Goal: Task Accomplishment & Management: Use online tool/utility

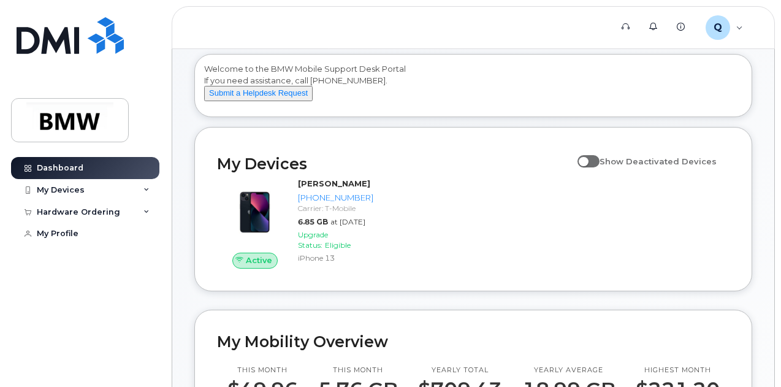
scroll to position [63, 0]
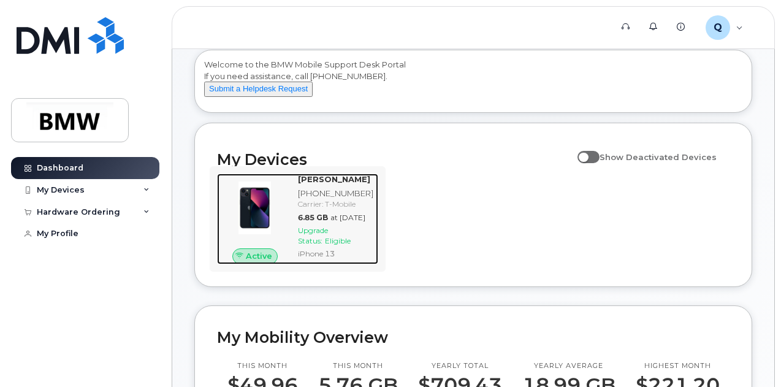
click at [317, 246] on div "Upgrade Status: Eligible" at bounding box center [335, 235] width 75 height 21
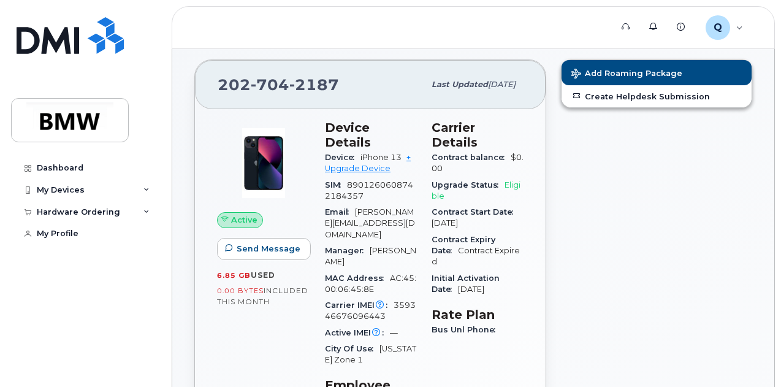
scroll to position [119, 0]
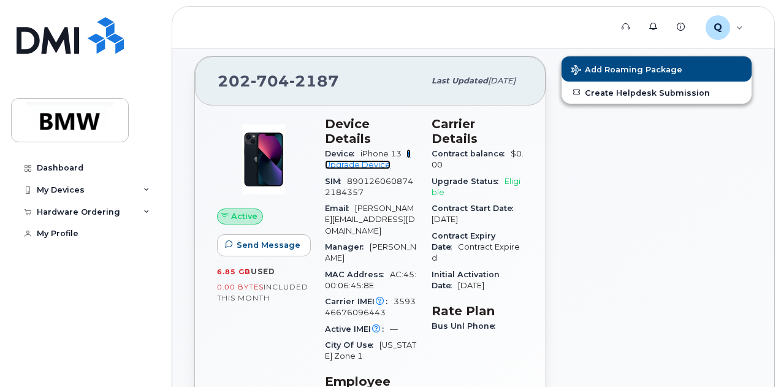
click at [362, 149] on link "+ Upgrade Device" at bounding box center [368, 159] width 86 height 20
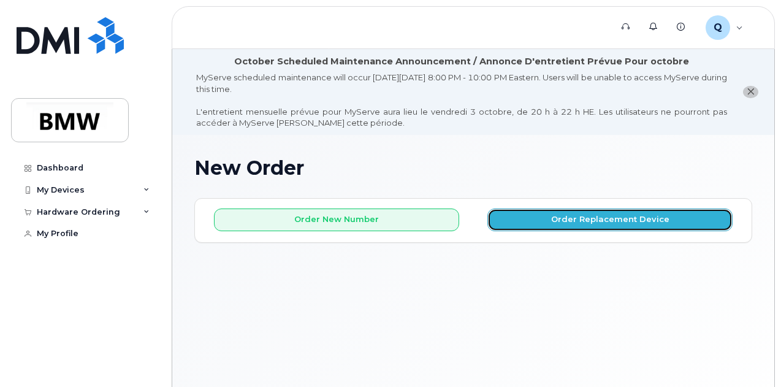
click at [603, 217] on button "Order Replacement Device" at bounding box center [609, 219] width 245 height 23
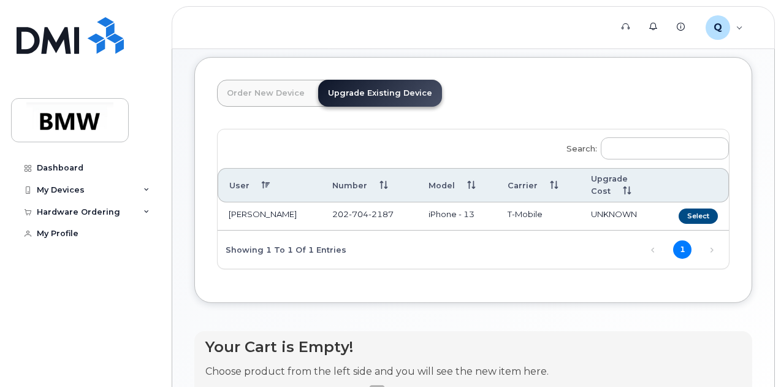
scroll to position [142, 0]
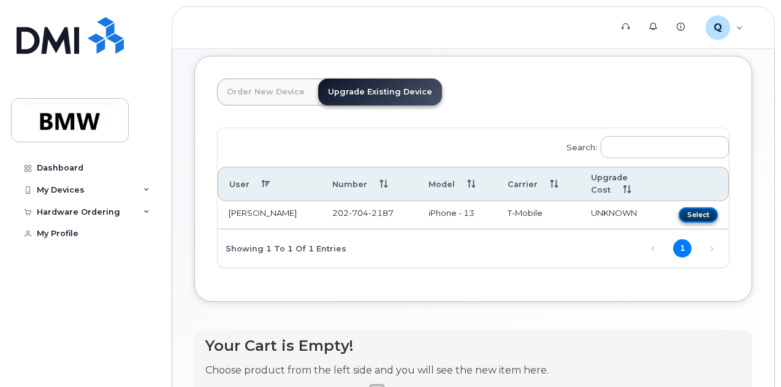
click at [678, 213] on button "Select" at bounding box center [697, 214] width 39 height 15
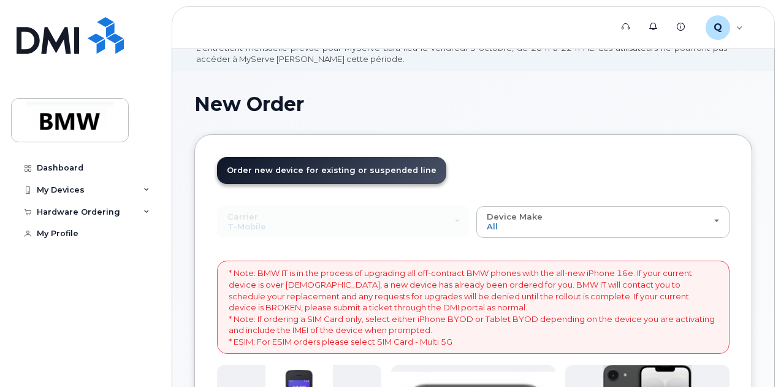
scroll to position [0, 0]
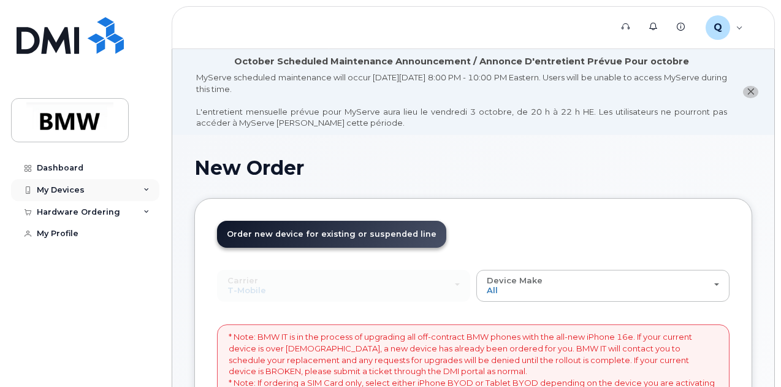
click at [66, 187] on div "My Devices" at bounding box center [61, 190] width 48 height 10
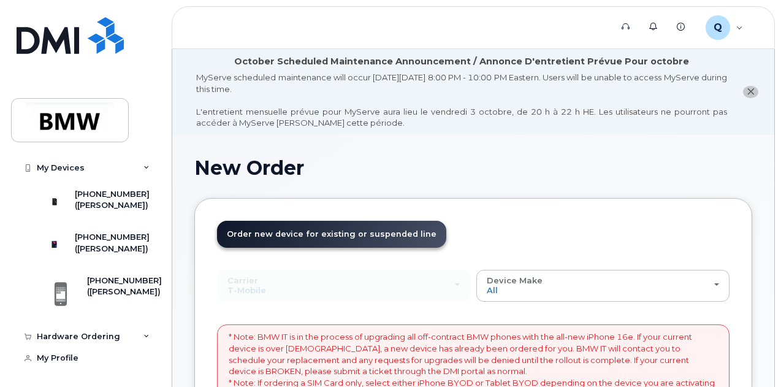
scroll to position [61, 0]
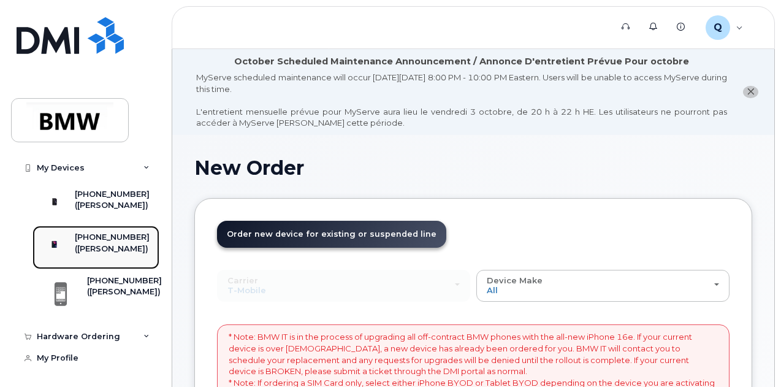
click at [100, 232] on div "[PHONE_NUMBER]" at bounding box center [112, 237] width 75 height 11
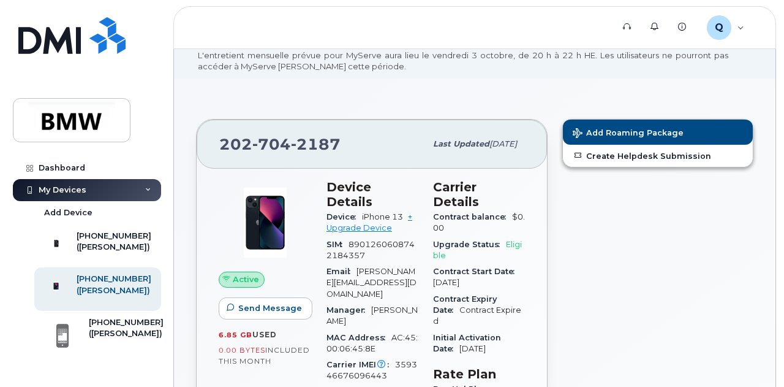
scroll to position [58, 0]
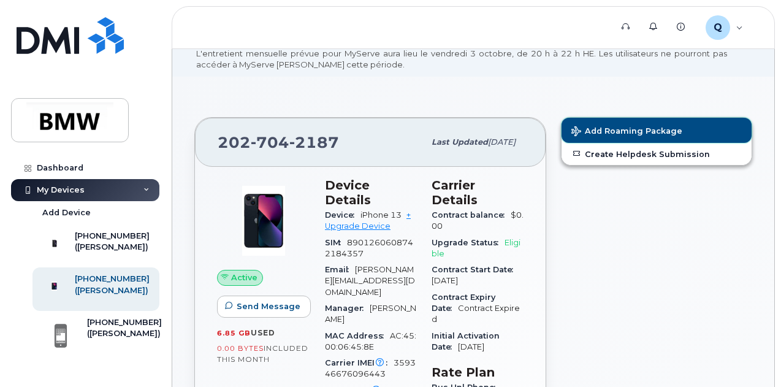
click at [646, 127] on span "Add Roaming Package" at bounding box center [626, 132] width 111 height 12
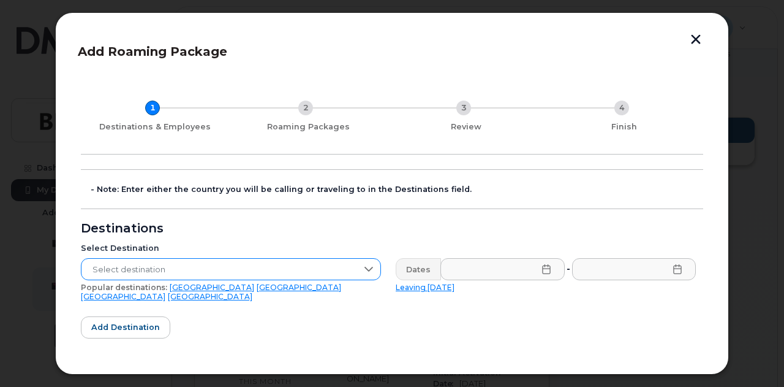
click at [364, 267] on icon at bounding box center [369, 269] width 10 height 10
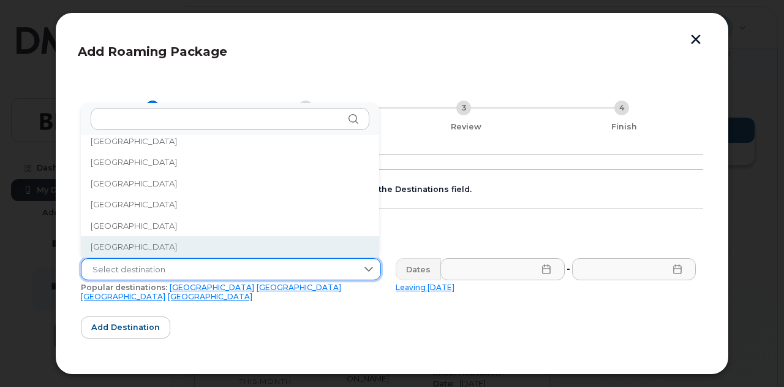
scroll to position [771, 0]
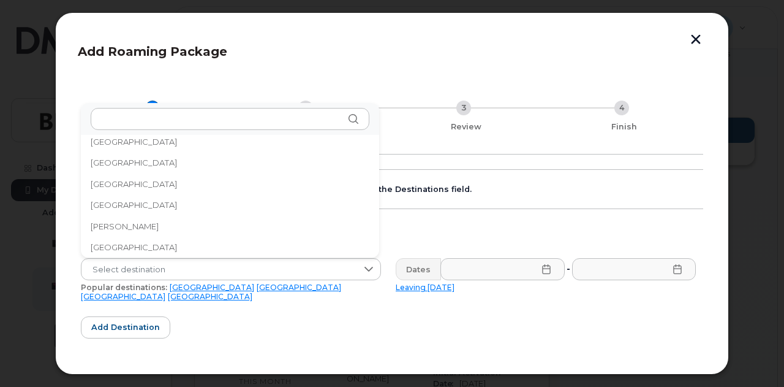
click at [213, 244] on li "Chile" at bounding box center [230, 247] width 298 height 21
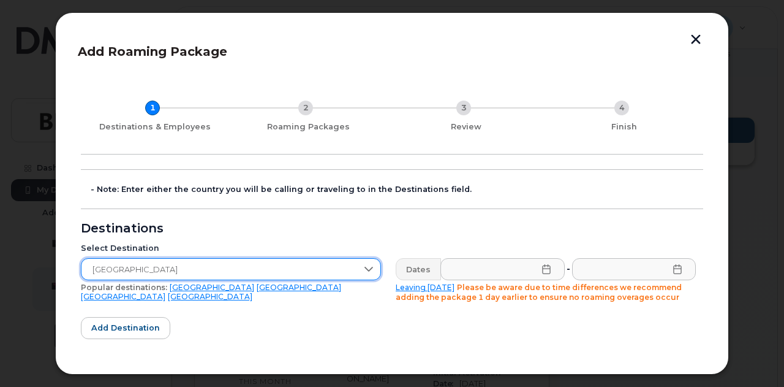
click at [544, 269] on icon at bounding box center [547, 269] width 10 height 10
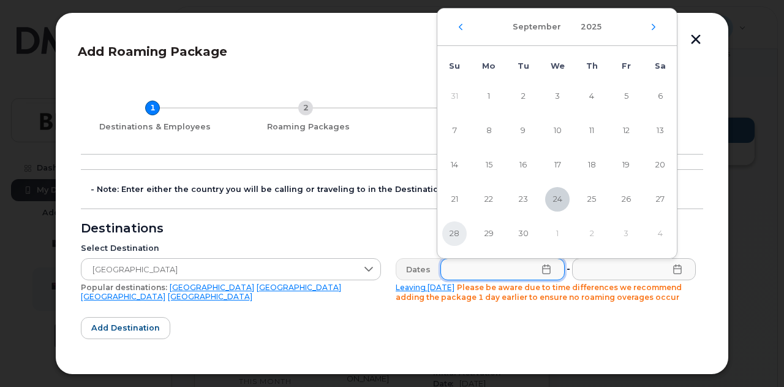
click at [453, 232] on span "28" at bounding box center [454, 233] width 25 height 25
type input "09/28/2025"
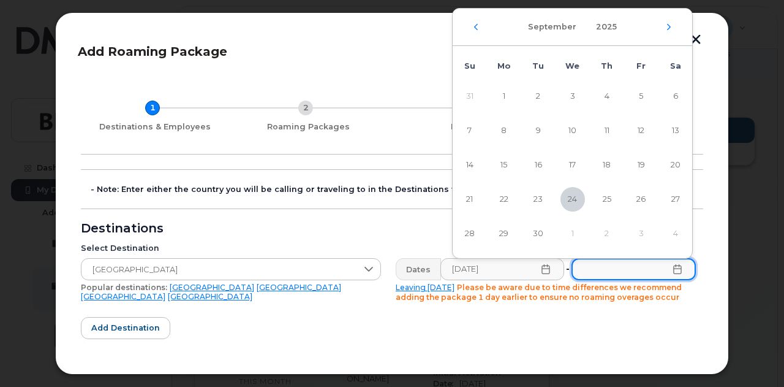
click at [593, 268] on input "text" at bounding box center [634, 269] width 124 height 22
click at [640, 232] on td "3" at bounding box center [641, 233] width 34 height 34
click at [668, 29] on icon "Next Month" at bounding box center [668, 27] width 7 height 10
click at [642, 94] on span "3" at bounding box center [641, 96] width 25 height 25
type input "10/03/2025"
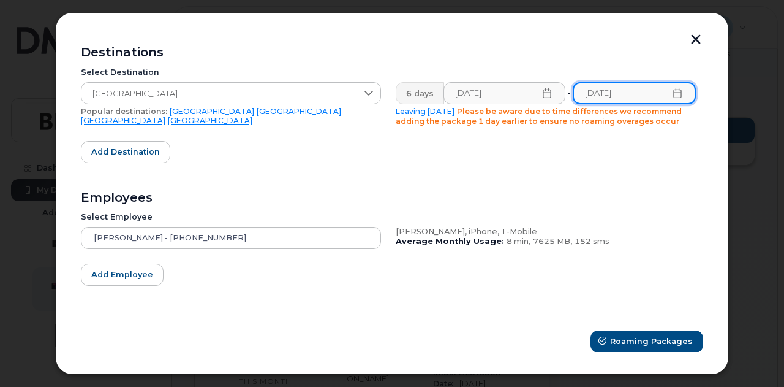
scroll to position [178, 0]
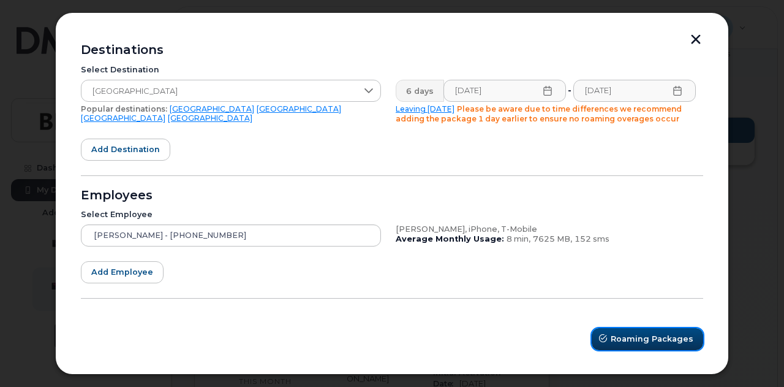
click at [635, 334] on span "Roaming Packages" at bounding box center [652, 339] width 83 height 12
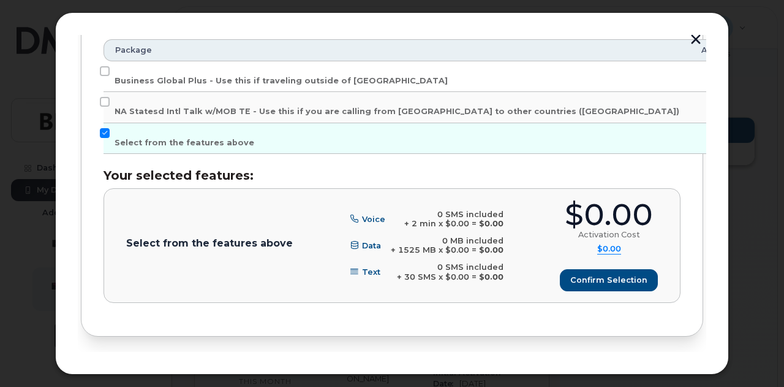
scroll to position [338, 0]
drag, startPoint x: 707, startPoint y: 286, endPoint x: 705, endPoint y: 244, distance: 42.3
click at [705, 244] on div "Add Roaming Package 1 Destinations & Employees 2 Roaming Packages 3 Review 4 Fi…" at bounding box center [392, 193] width 674 height 362
click at [673, 314] on div "Guillermo Areas (202-704-2187), iPhone, T-Mobile Enter your estimated device us…" at bounding box center [392, 91] width 623 height 491
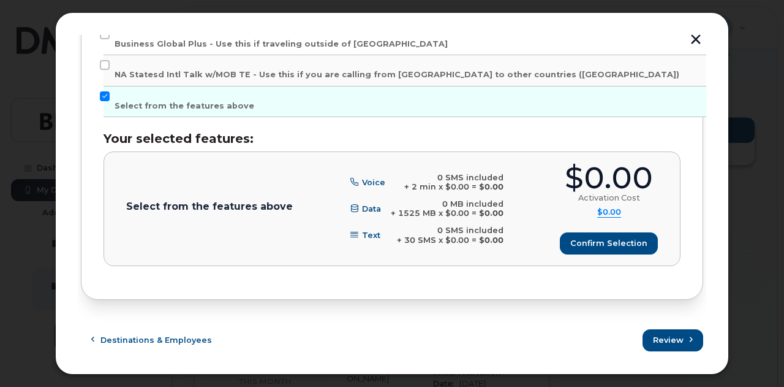
scroll to position [370, 0]
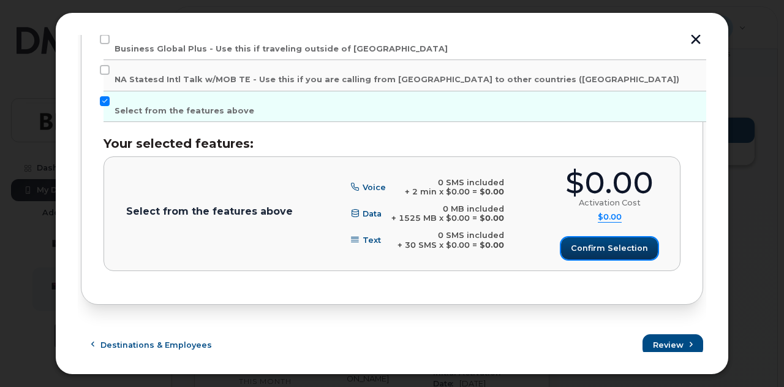
click at [615, 244] on span "Confirm selection" at bounding box center [609, 248] width 77 height 12
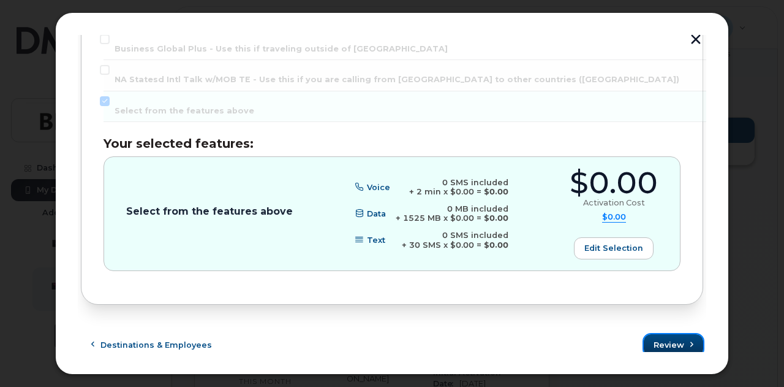
click at [675, 339] on span "Review" at bounding box center [669, 345] width 31 height 12
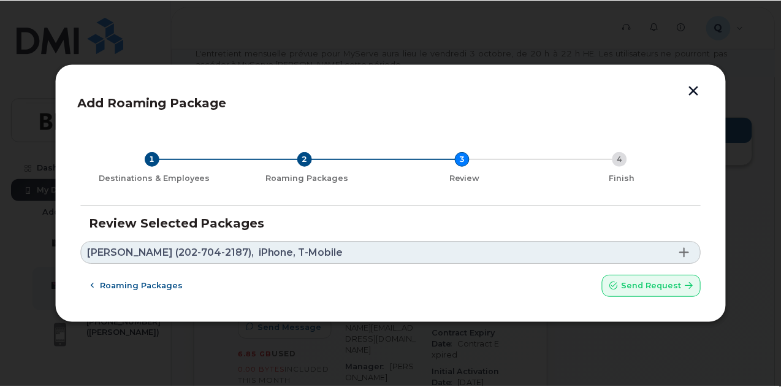
scroll to position [0, 0]
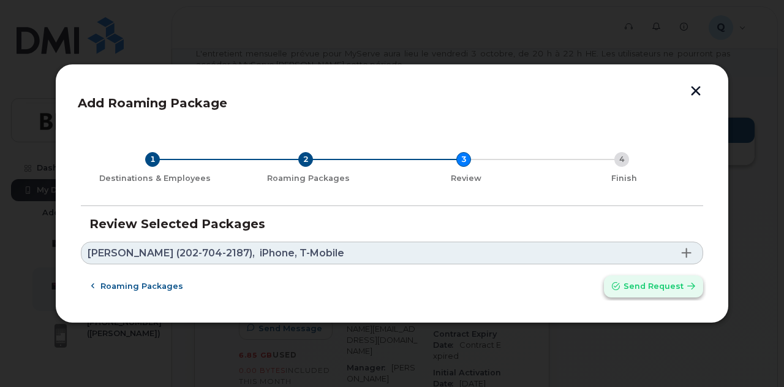
click at [652, 285] on span "Send request" at bounding box center [654, 286] width 60 height 12
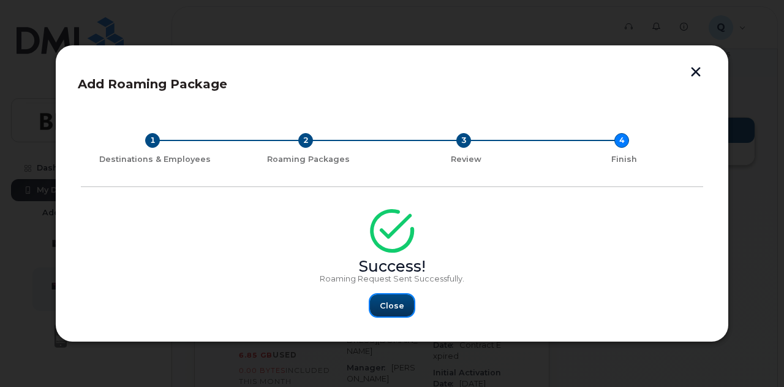
click at [392, 303] on span "Close" at bounding box center [392, 306] width 25 height 12
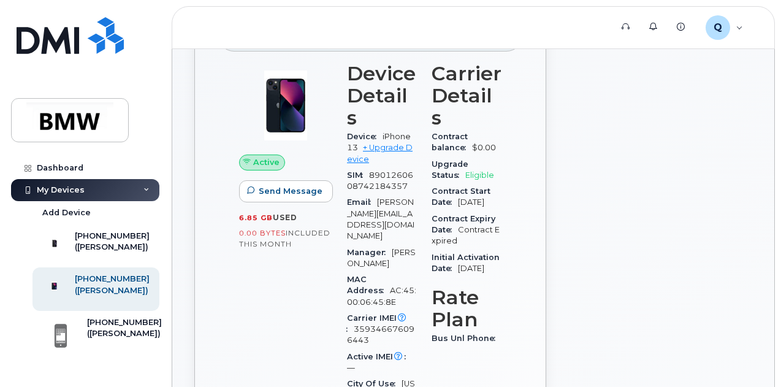
scroll to position [199, 0]
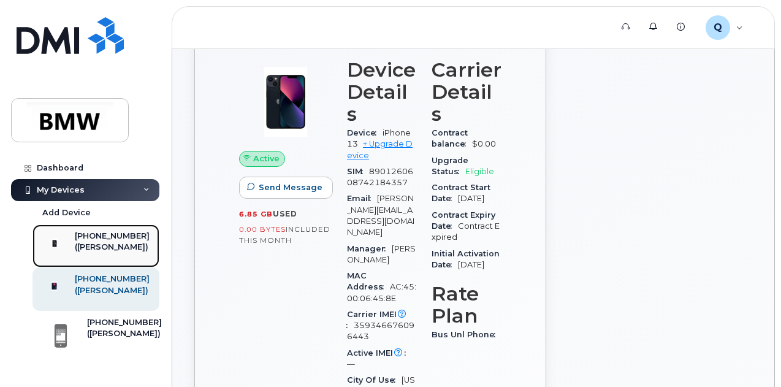
click at [107, 242] on div "([PERSON_NAME])" at bounding box center [112, 246] width 75 height 11
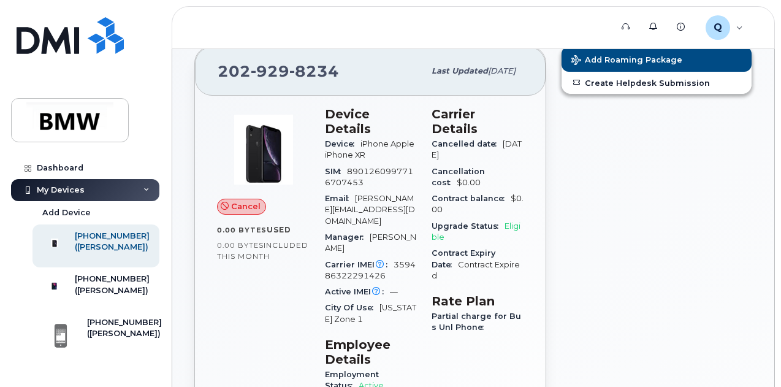
scroll to position [137, 0]
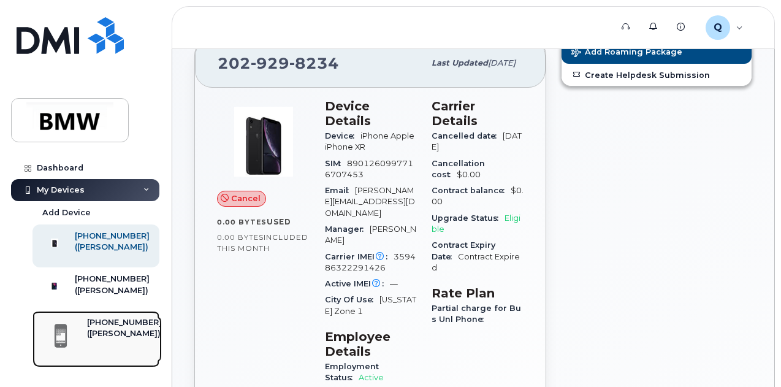
click at [99, 328] on div "[PHONE_NUMBER]" at bounding box center [124, 322] width 75 height 11
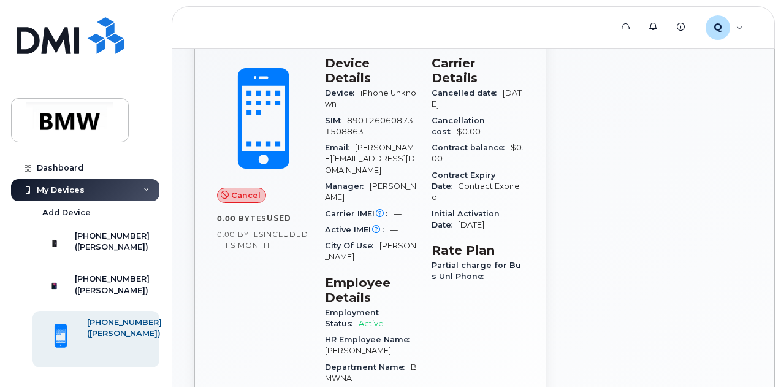
scroll to position [186, 0]
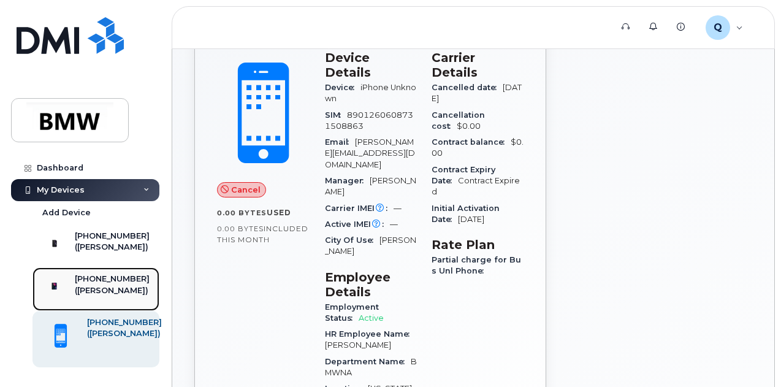
click at [109, 284] on div "[PHONE_NUMBER]" at bounding box center [112, 278] width 75 height 11
